Goal: Task Accomplishment & Management: Complete application form

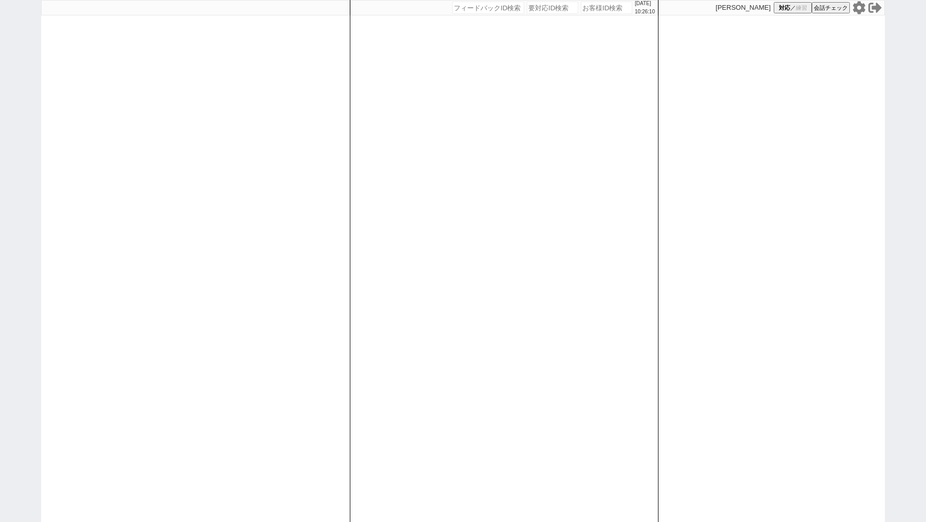
click at [584, 9] on input "number" at bounding box center [606, 8] width 51 height 12
paste input "581269"
type input "581269"
select select "1"
select select "2"
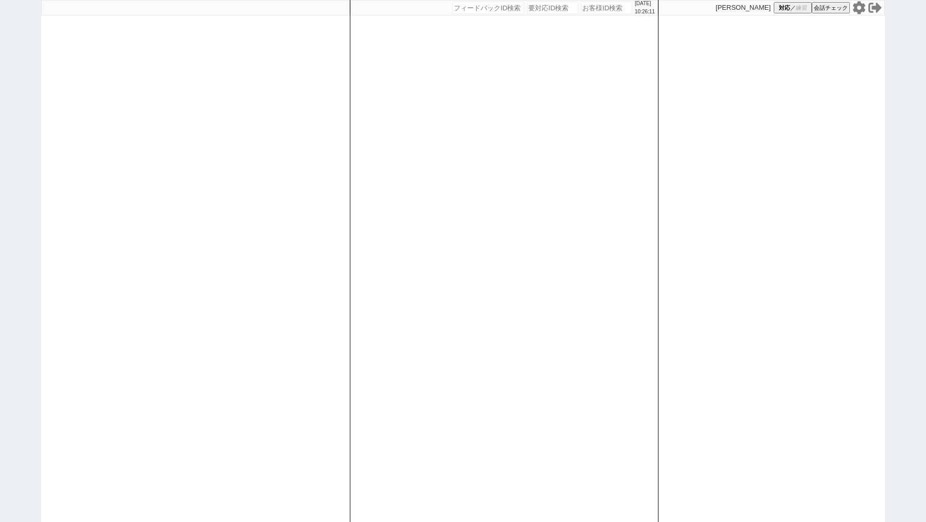
select select
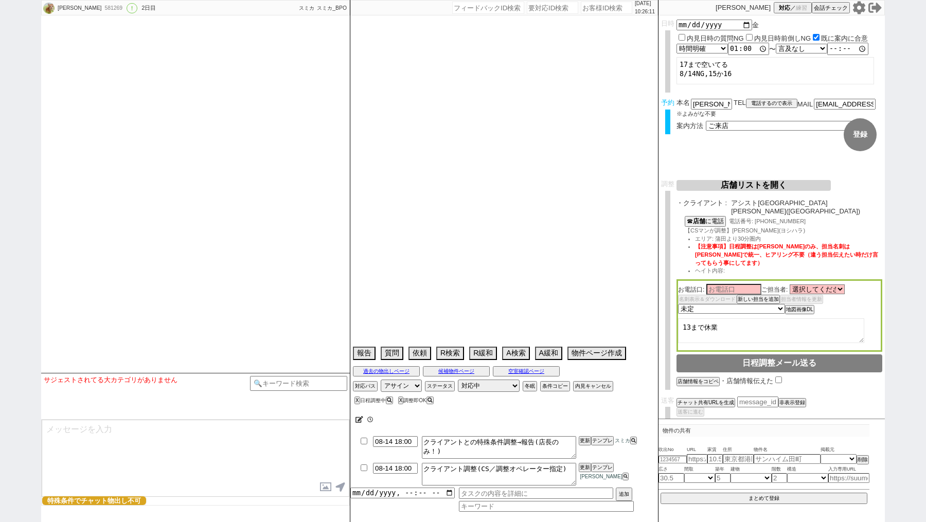
select select "2025"
select select "8"
select select "12"
select select "0"
select select "11"
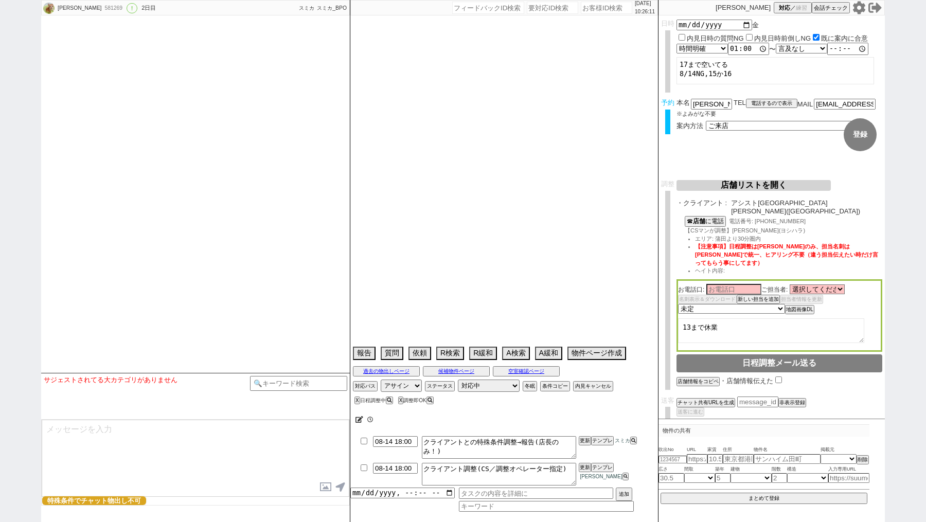
select select "[DATE]"
select select "54"
select select "[DATE]"
select select "57"
select select "[DATE]"
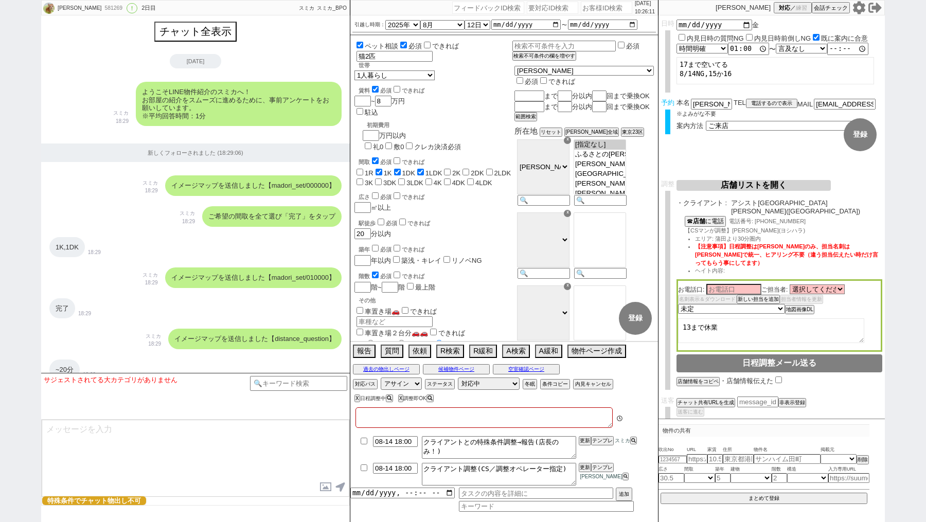
type textarea "旧ID:413248紹介不可済み"
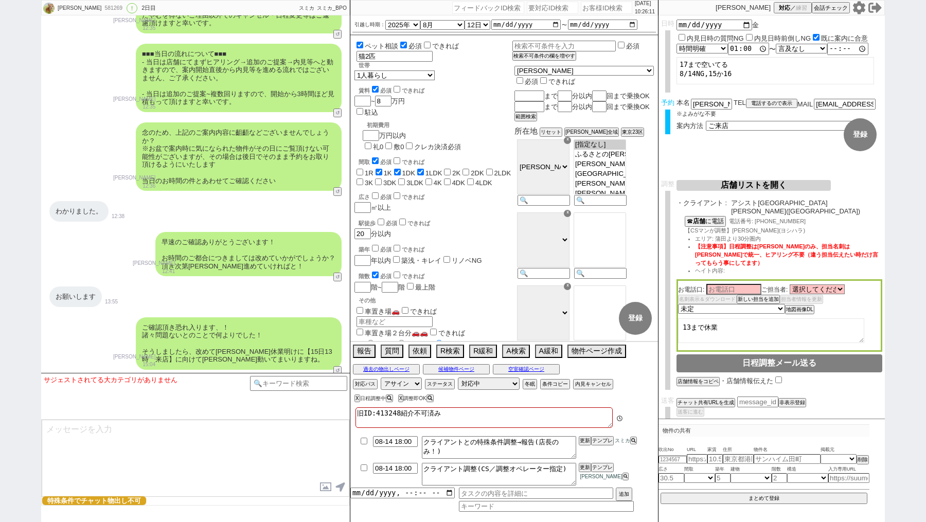
scroll to position [91, 0]
drag, startPoint x: 722, startPoint y: 103, endPoint x: 677, endPoint y: 102, distance: 44.7
click at [677, 103] on div "本名 [PERSON_NAME]" at bounding box center [704, 103] width 57 height 9
click at [827, 105] on input "[EMAIL_ADDRESS][PERSON_NAME][DOMAIN_NAME]" at bounding box center [845, 103] width 62 height 9
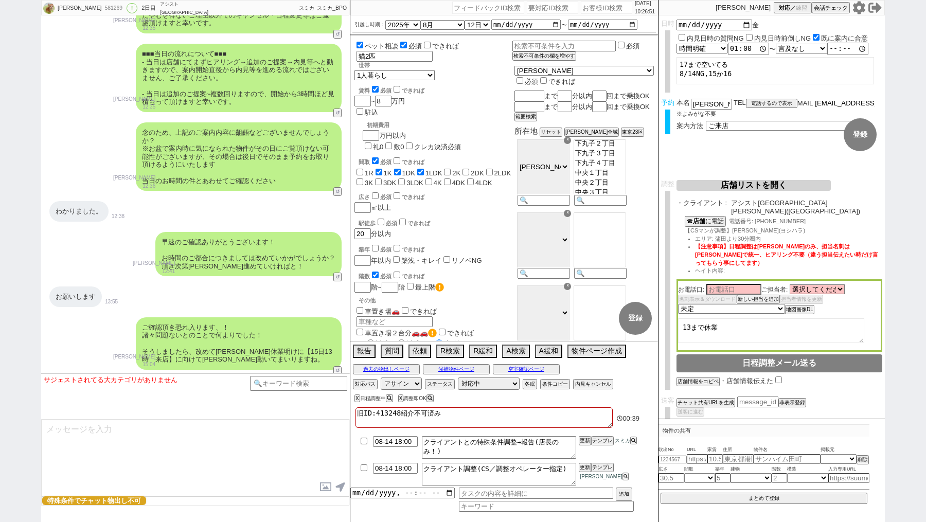
click at [827, 105] on input "[EMAIL_ADDRESS][PERSON_NAME][DOMAIN_NAME]" at bounding box center [845, 103] width 62 height 9
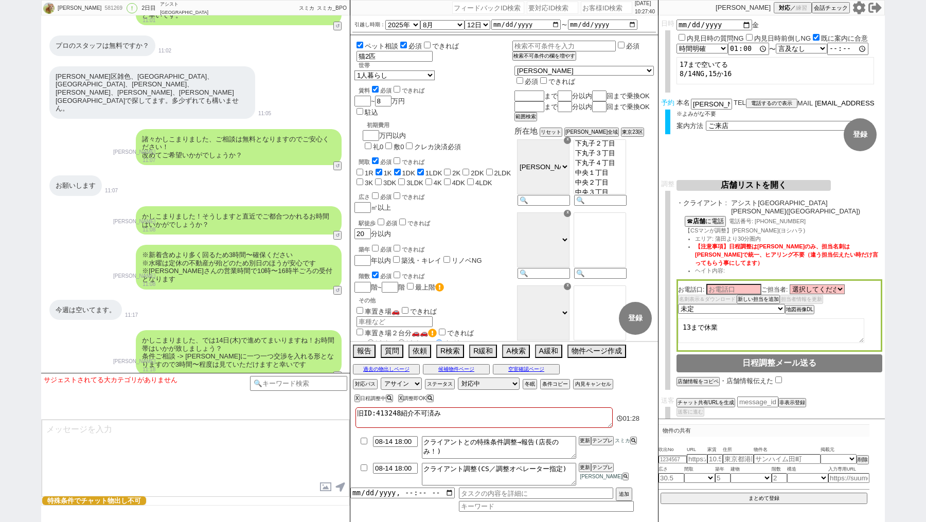
scroll to position [3034, 0]
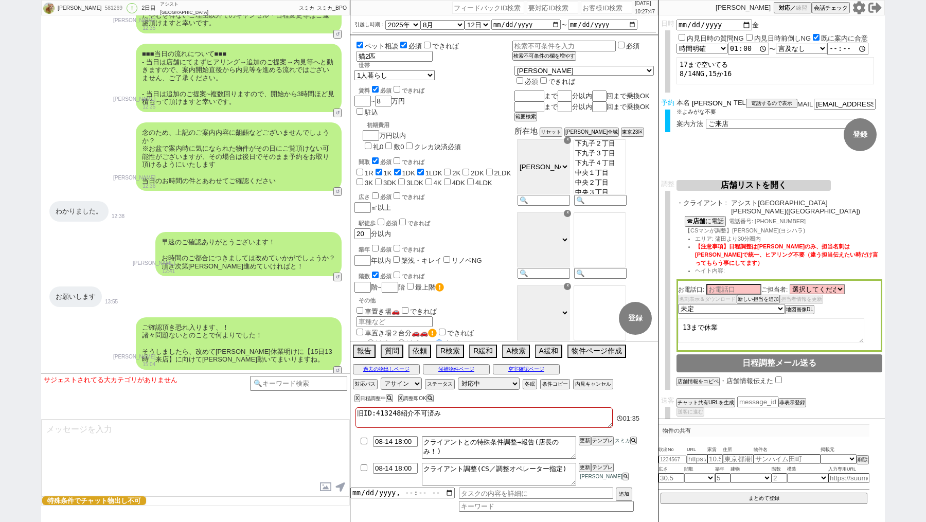
drag, startPoint x: 720, startPoint y: 102, endPoint x: 652, endPoint y: 102, distance: 67.9
click at [652, 102] on div "[PERSON_NAME] 581269 ! 0 2日目 アシスト[GEOGRAPHIC_DATA][PERSON_NAME] 冬眠中 自社客 スミカ スミカ…" at bounding box center [462, 261] width 843 height 522
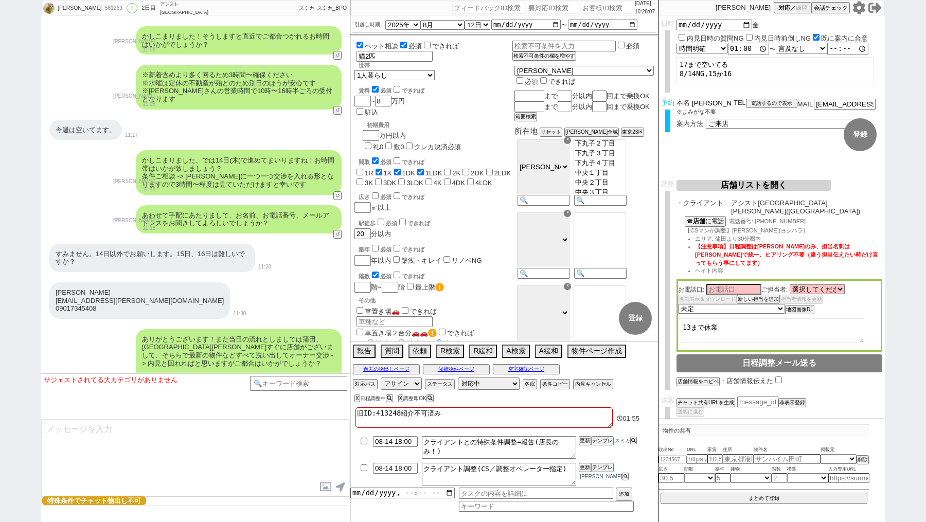
scroll to position [2149, 0]
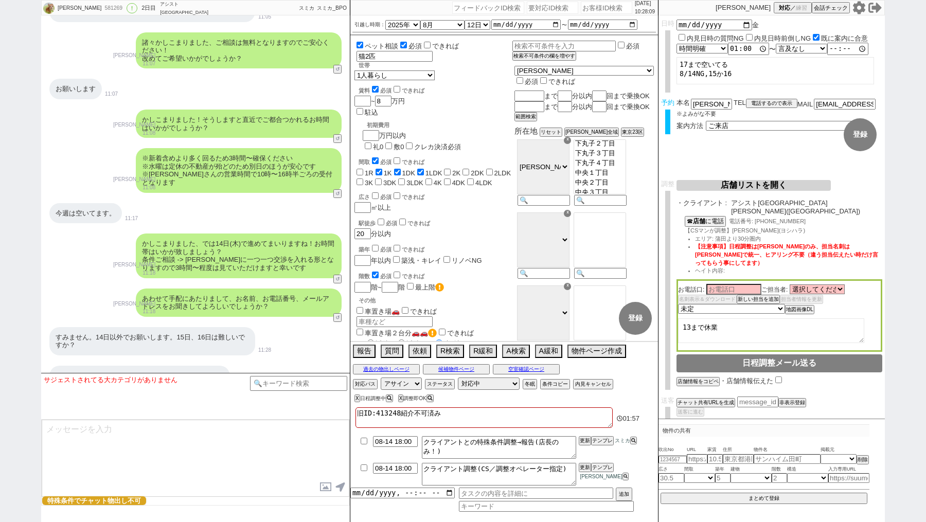
click at [79, 366] on div "[PERSON_NAME] [EMAIL_ADDRESS][PERSON_NAME][DOMAIN_NAME] 09017345408" at bounding box center [139, 384] width 181 height 37
copy div "09017345408"
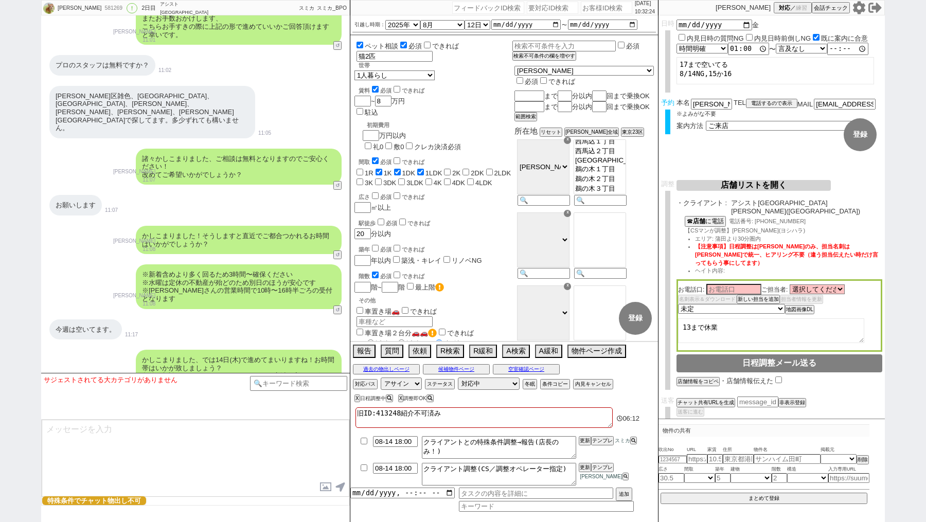
scroll to position [2038, 0]
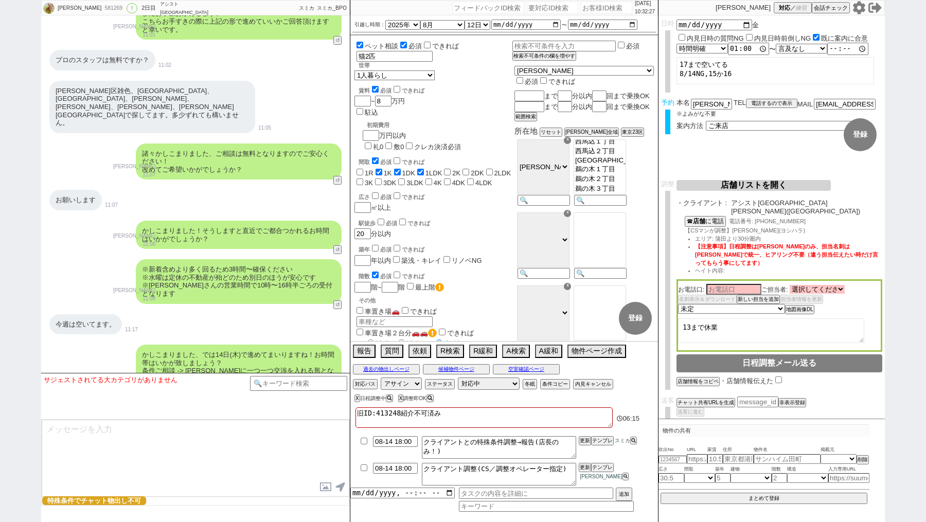
click at [828, 285] on select "選択してください [PERSON_NAME] [PERSON_NAME] [PERSON_NAME] [PERSON_NAME] [PERSON_NAME]" at bounding box center [816, 289] width 55 height 9
click at [816, 285] on select "選択してください [PERSON_NAME] [PERSON_NAME] [PERSON_NAME] [PERSON_NAME] [PERSON_NAME]" at bounding box center [816, 289] width 55 height 9
select select "[DATE]"
click at [725, 284] on input at bounding box center [733, 288] width 55 height 9
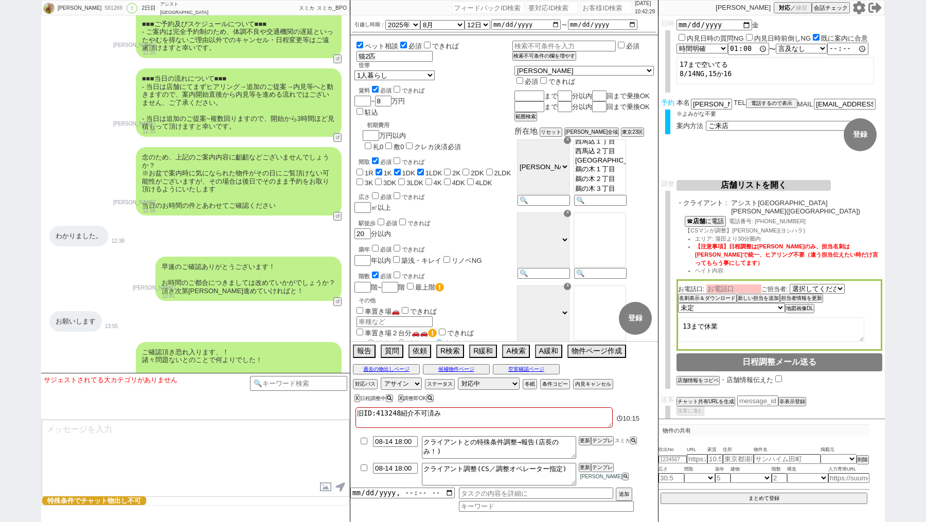
scroll to position [3034, 0]
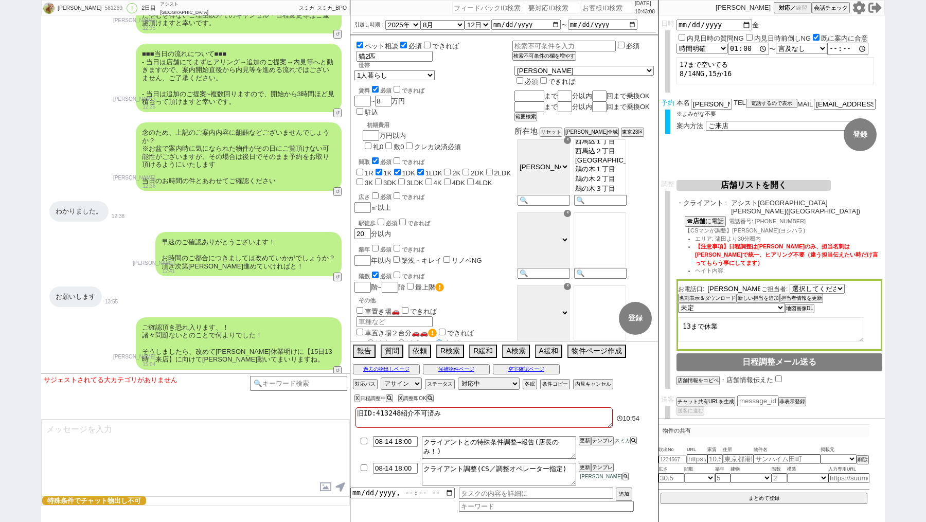
type input "[PERSON_NAME]"
click at [696, 304] on select "未定 希望で最短でOK 最短以外でOK 日程がNG(直近で別日提案可) 日程がNG(直近はNG) お客様ごとNG 折返し待ち 店舗が定休/終業後で連絡取れず" at bounding box center [731, 308] width 106 height 9
select select "5"
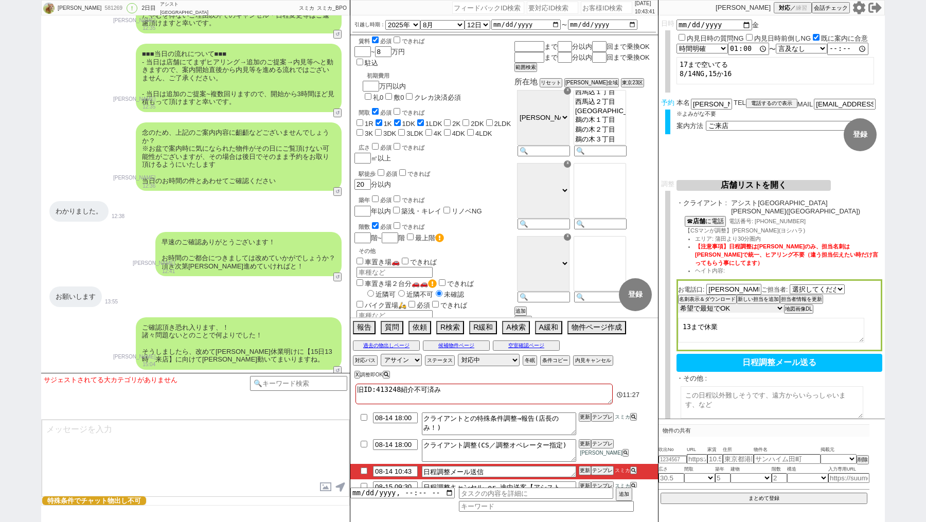
scroll to position [0, 0]
